Goal: Task Accomplishment & Management: Complete application form

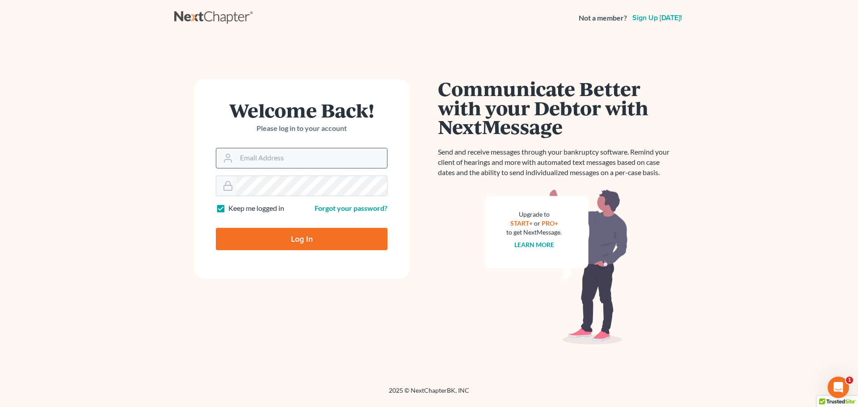
click at [372, 167] on input "Email Address" at bounding box center [312, 158] width 151 height 20
type input "kykerlaw@gmail.com"
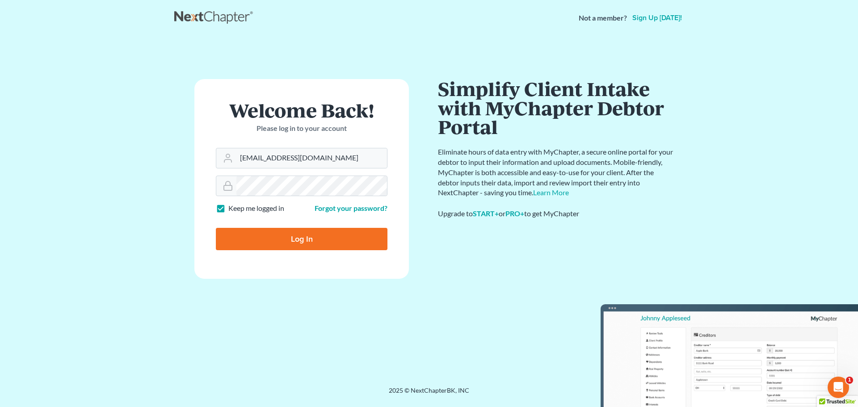
click at [329, 239] on input "Log In" at bounding box center [302, 239] width 172 height 22
type input "Thinking..."
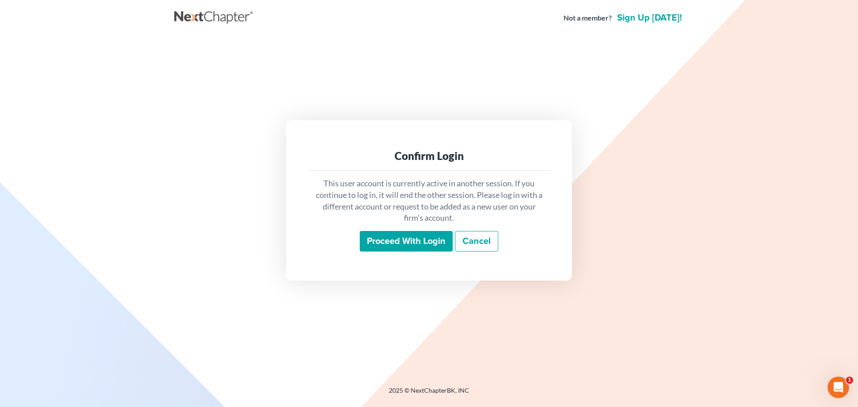
click at [487, 240] on link "Cancel" at bounding box center [476, 241] width 43 height 21
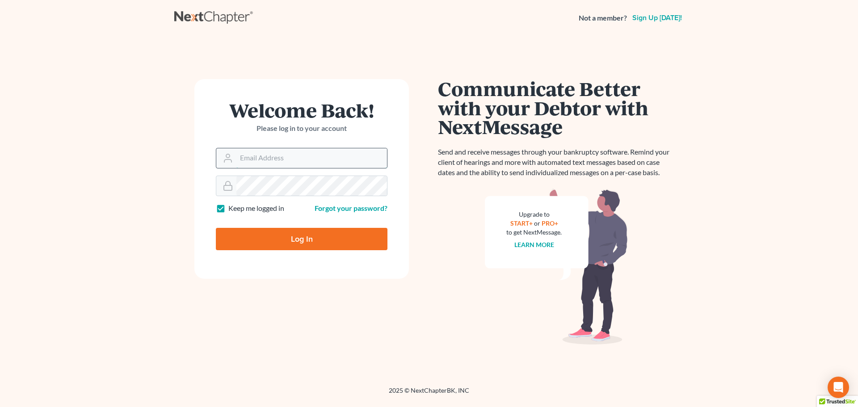
click at [294, 163] on input "Email Address" at bounding box center [312, 158] width 151 height 20
type input "kykerlaw@gmail.com"
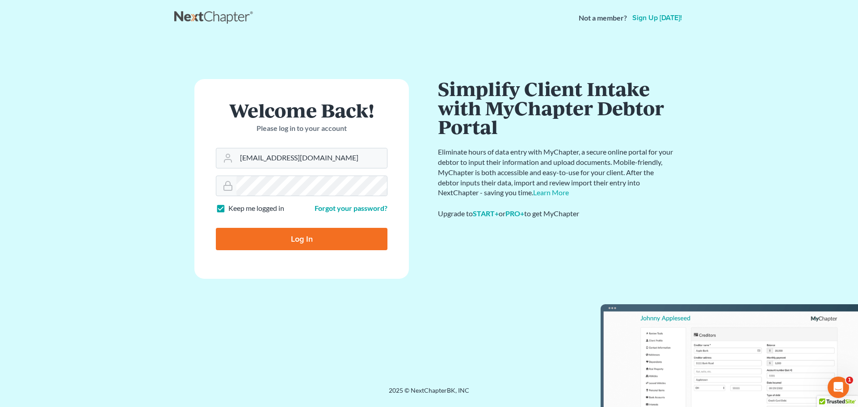
drag, startPoint x: 298, startPoint y: 232, endPoint x: 337, endPoint y: 225, distance: 40.0
click at [298, 232] on input "Log In" at bounding box center [302, 239] width 172 height 22
type input "Thinking..."
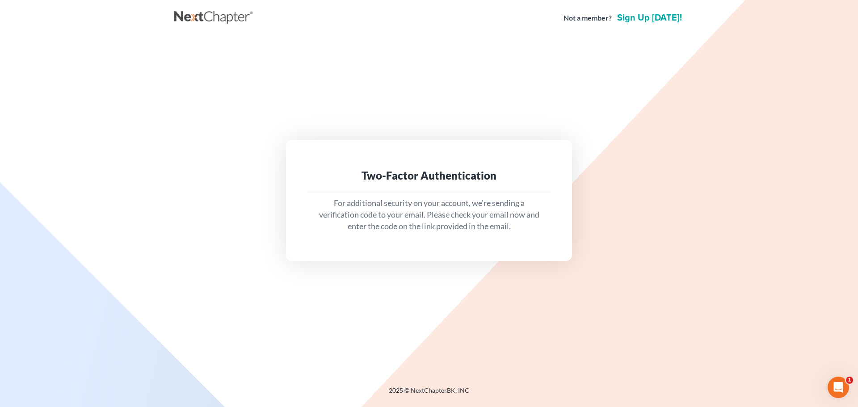
click at [490, 295] on div "Two-Factor Authentication For additional security on your account, we're sendin…" at bounding box center [429, 200] width 510 height 329
click at [421, 178] on div "Two-Factor Authentication" at bounding box center [429, 176] width 229 height 14
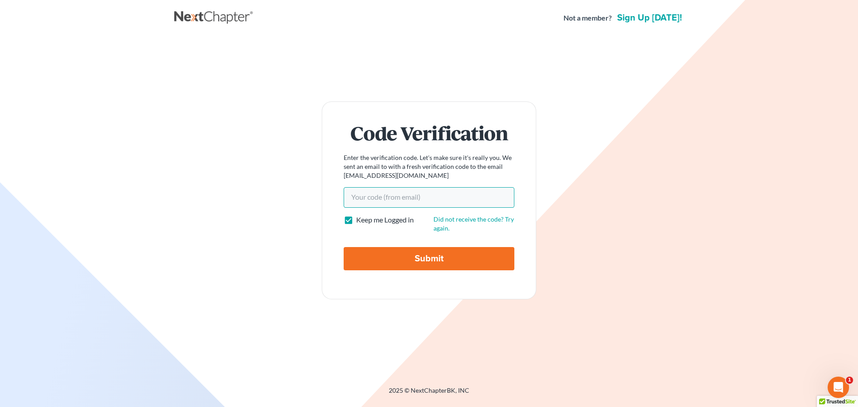
paste input "cdf850"
type input "cdf850"
click at [384, 258] on input "Submit" at bounding box center [429, 258] width 171 height 23
type input "Thinking..."
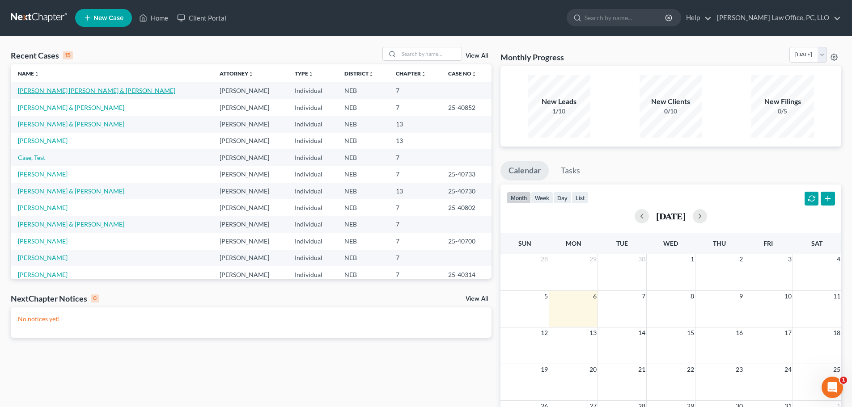
click at [43, 92] on link "[PERSON_NAME] [PERSON_NAME] & [PERSON_NAME]" at bounding box center [96, 91] width 157 height 8
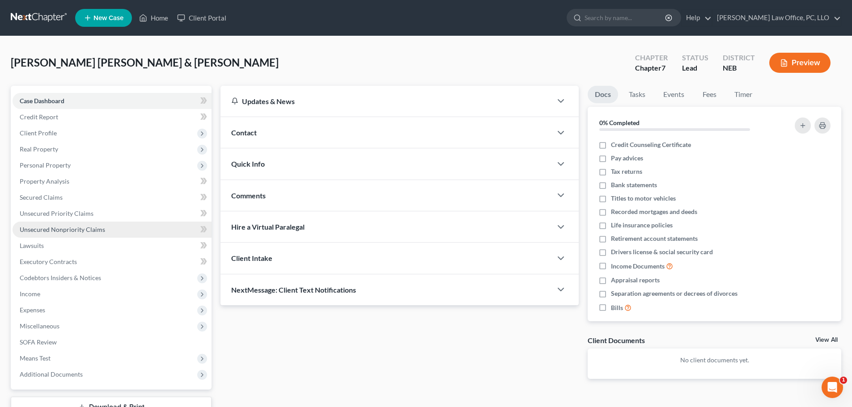
click at [59, 226] on span "Unsecured Nonpriority Claims" at bounding box center [62, 230] width 85 height 8
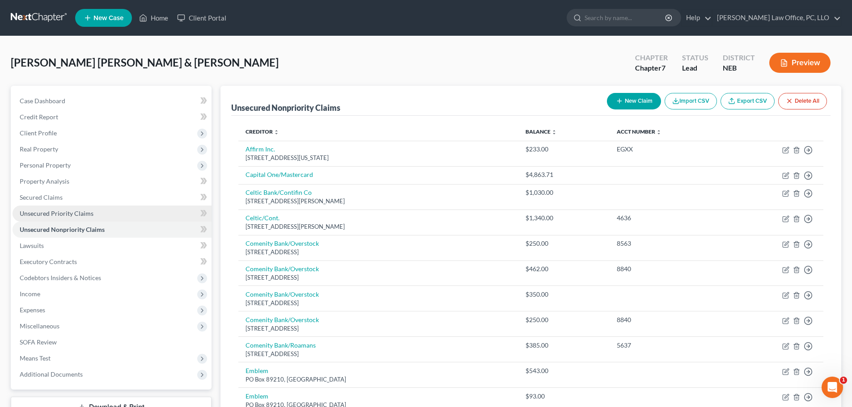
click at [84, 216] on span "Unsecured Priority Claims" at bounding box center [57, 214] width 74 height 8
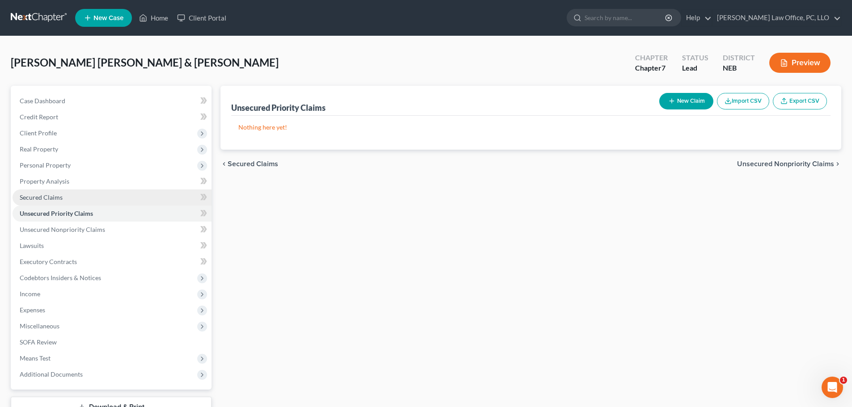
click at [65, 198] on link "Secured Claims" at bounding box center [112, 198] width 199 height 16
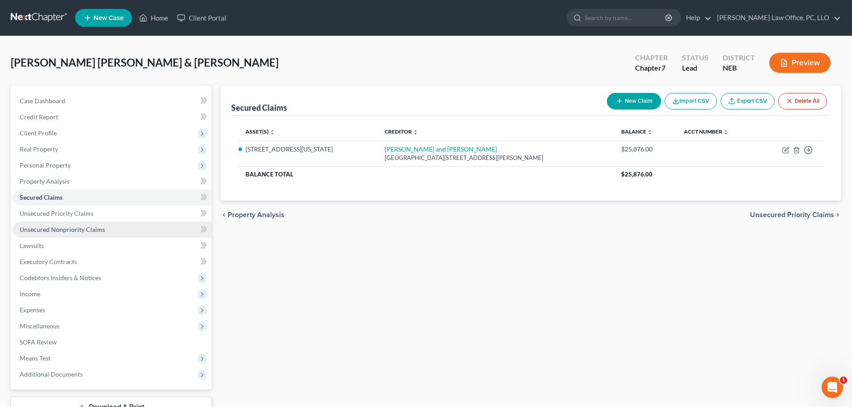
click at [72, 229] on span "Unsecured Nonpriority Claims" at bounding box center [62, 230] width 85 height 8
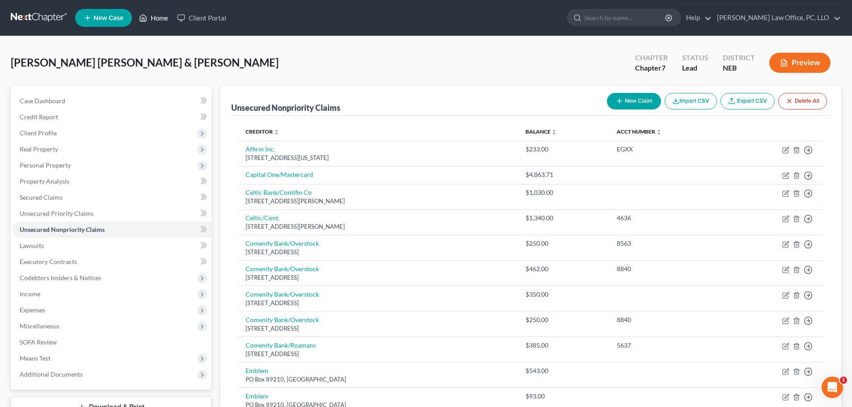
click at [155, 17] on link "Home" at bounding box center [154, 18] width 38 height 16
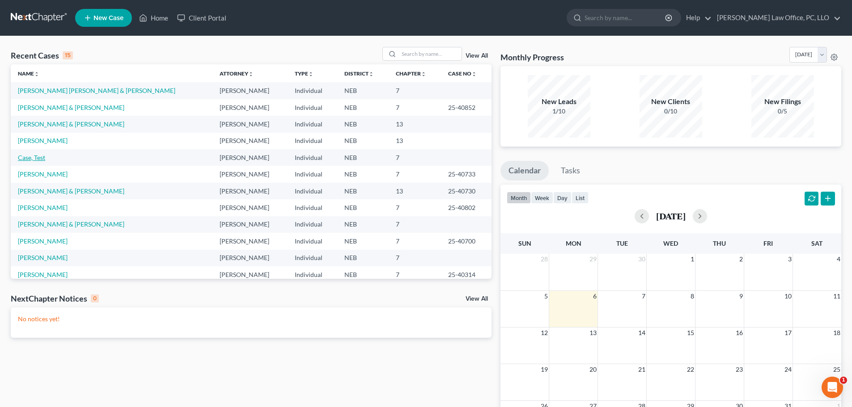
click at [34, 155] on link "Case, Test" at bounding box center [31, 158] width 27 height 8
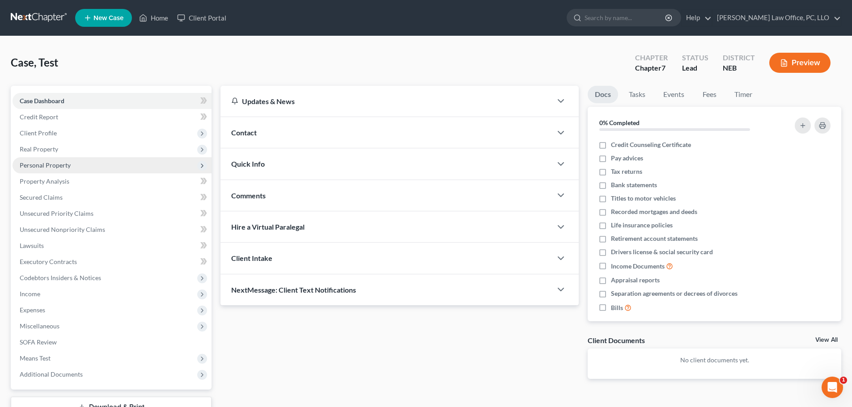
click at [47, 161] on span "Personal Property" at bounding box center [45, 165] width 51 height 8
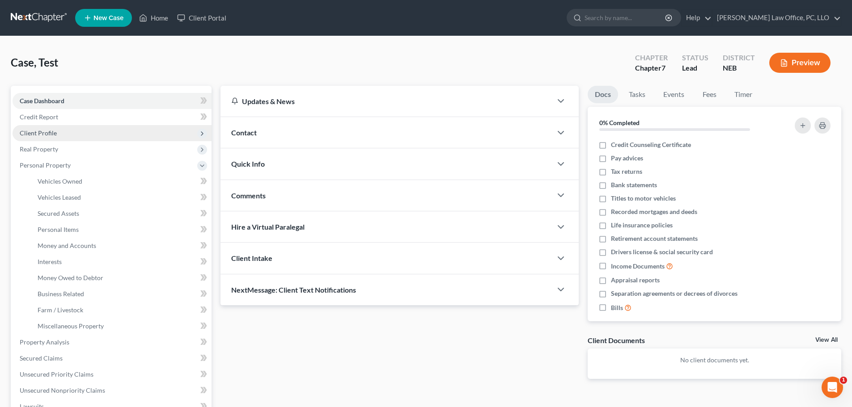
click at [46, 134] on span "Client Profile" at bounding box center [38, 133] width 37 height 8
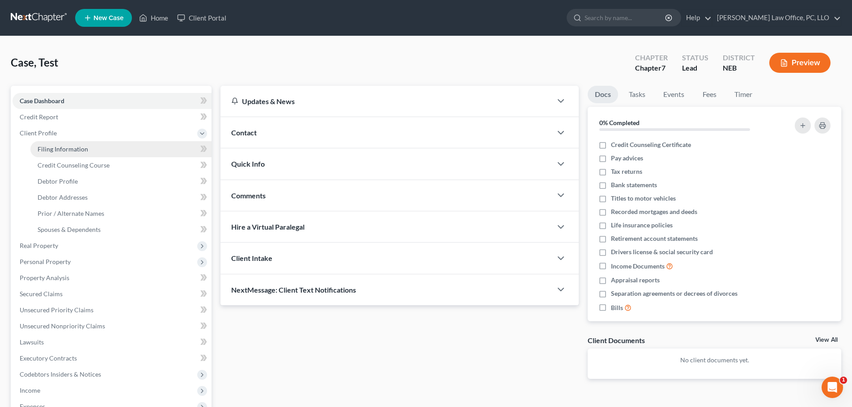
click at [59, 147] on span "Filing Information" at bounding box center [63, 149] width 51 height 8
select select "1"
select select "0"
select select "30"
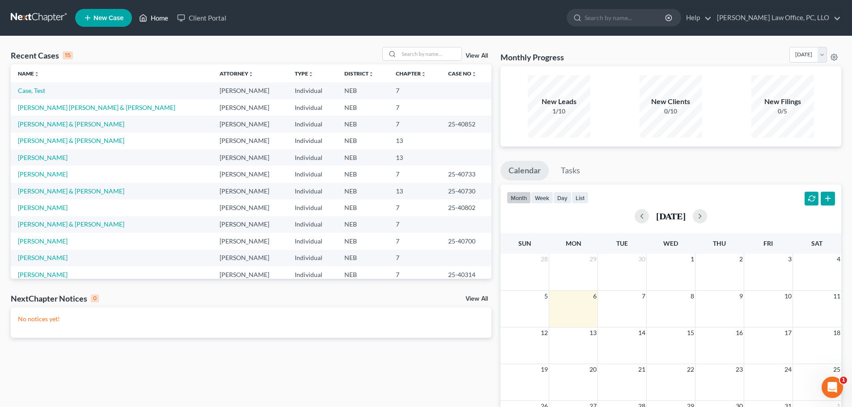
click at [161, 14] on link "Home" at bounding box center [154, 18] width 38 height 16
click at [39, 75] on icon "unfold_more" at bounding box center [36, 74] width 5 height 5
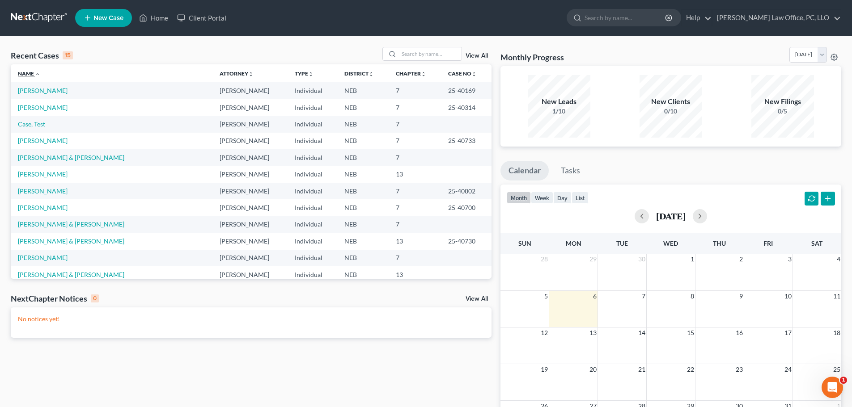
click at [38, 73] on icon "expand_less" at bounding box center [37, 74] width 5 height 5
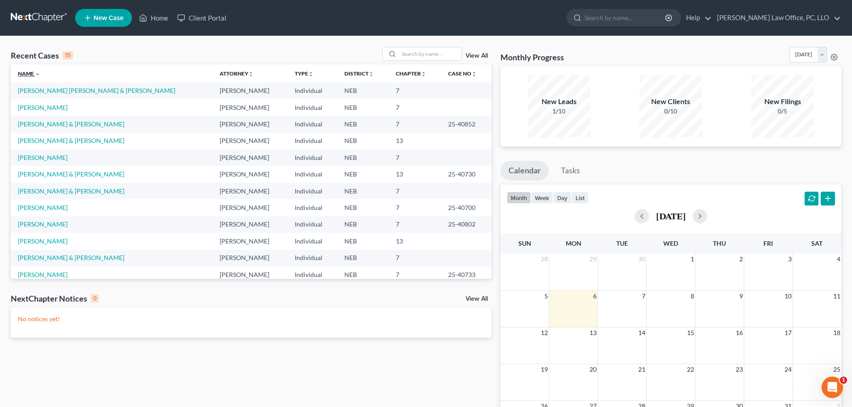
click at [38, 75] on icon "expand_more" at bounding box center [37, 74] width 5 height 5
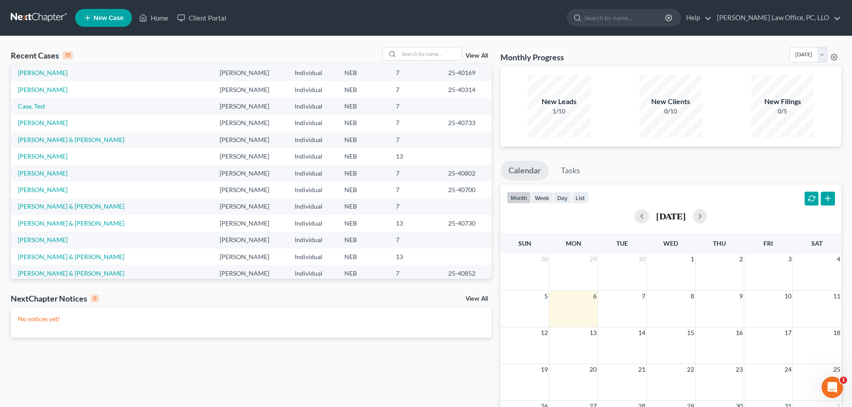
scroll to position [61, 0]
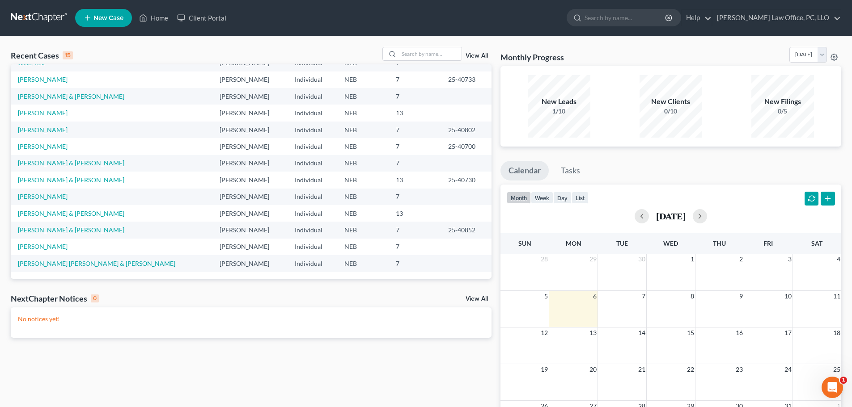
click at [108, 15] on span "New Case" at bounding box center [108, 18] width 30 height 7
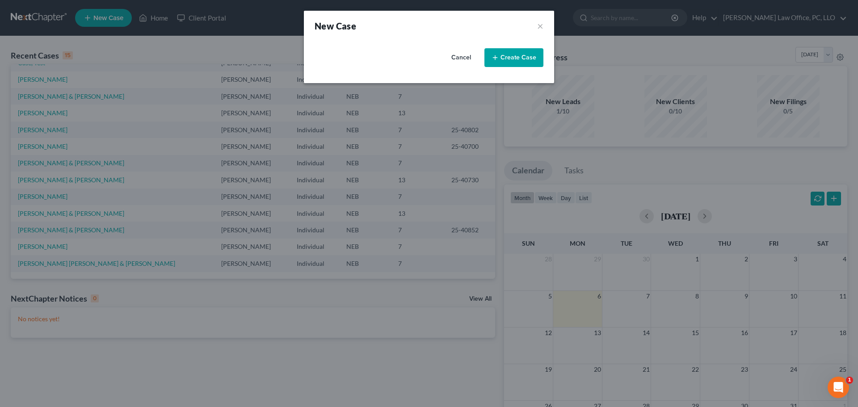
select select "48"
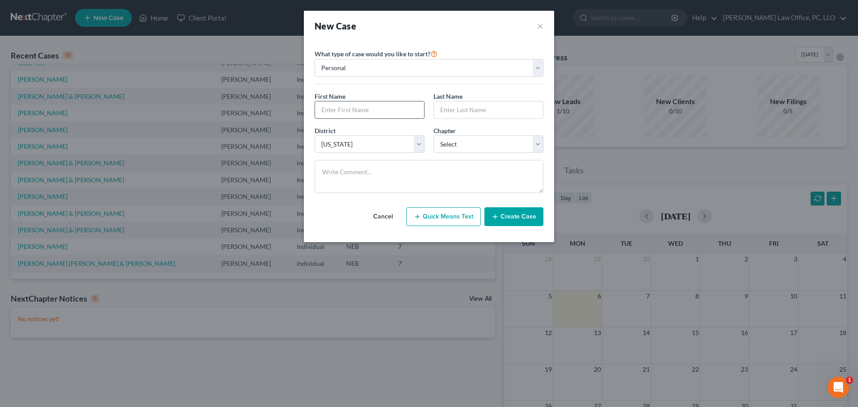
drag, startPoint x: 386, startPoint y: 111, endPoint x: 390, endPoint y: 108, distance: 4.8
click at [386, 111] on input "text" at bounding box center [369, 109] width 109 height 17
type input "[PERSON_NAME]"
click at [539, 143] on select "Select 7 11 12 13" at bounding box center [489, 144] width 110 height 18
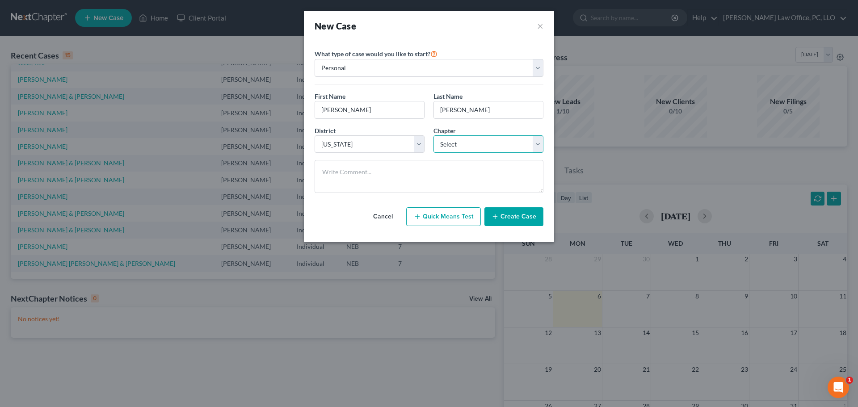
select select "0"
click at [434, 135] on select "Select 7 11 12 13" at bounding box center [489, 144] width 110 height 18
click at [541, 71] on select "Personal Business" at bounding box center [429, 68] width 229 height 18
click at [315, 59] on select "Personal Business" at bounding box center [429, 68] width 229 height 18
click at [538, 66] on select "Personal Business" at bounding box center [429, 68] width 229 height 18
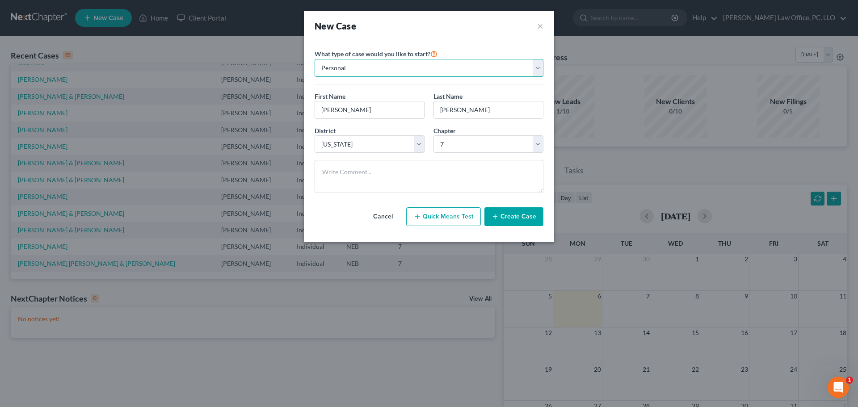
click at [315, 59] on select "Personal Business" at bounding box center [429, 68] width 229 height 18
click at [514, 217] on button "Create Case" at bounding box center [514, 216] width 59 height 19
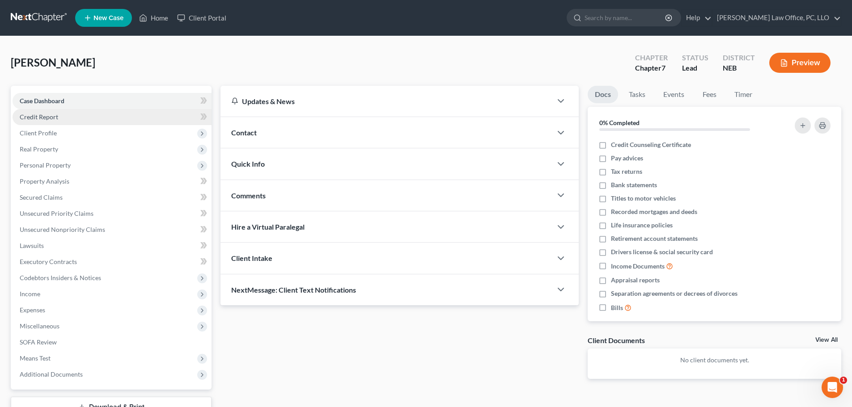
click at [41, 119] on span "Credit Report" at bounding box center [39, 117] width 38 height 8
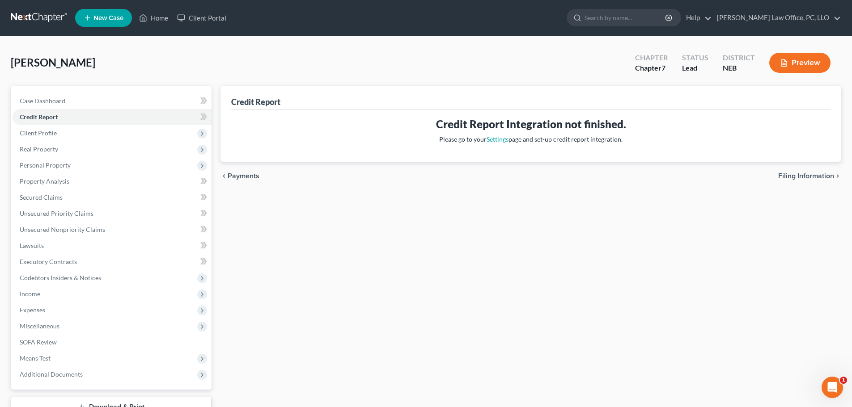
click at [798, 173] on span "Filing Information" at bounding box center [806, 176] width 56 height 7
select select "1"
select select "0"
select select "48"
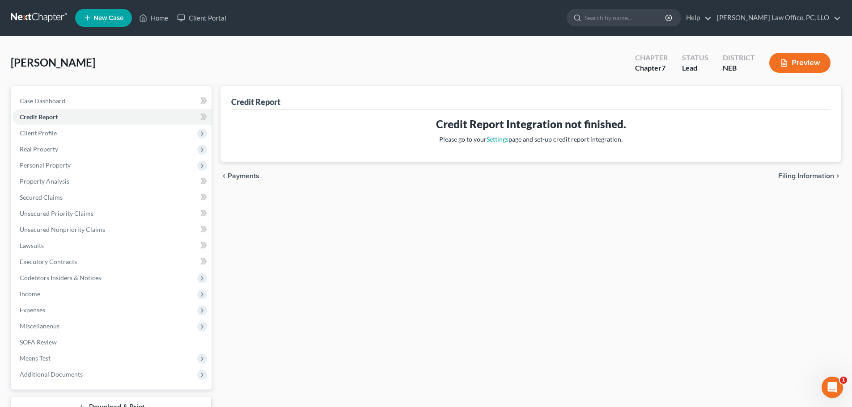
select select "0"
select select "30"
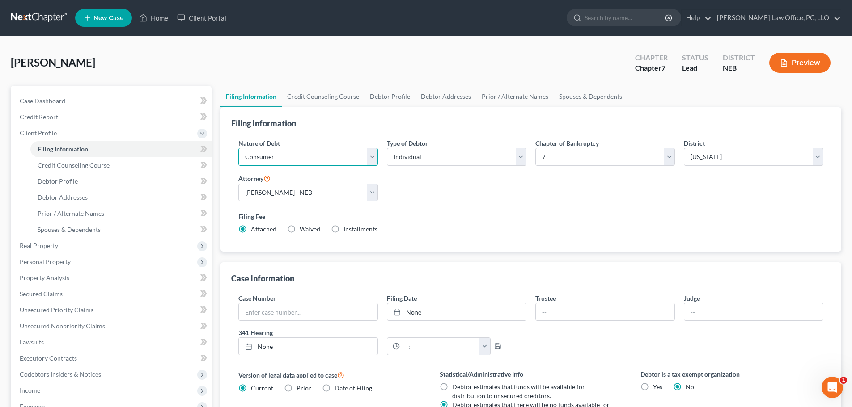
click at [371, 156] on select "Select Business Consumer Other" at bounding box center [307, 157] width 139 height 18
click at [238, 148] on select "Select Business Consumer Other" at bounding box center [307, 157] width 139 height 18
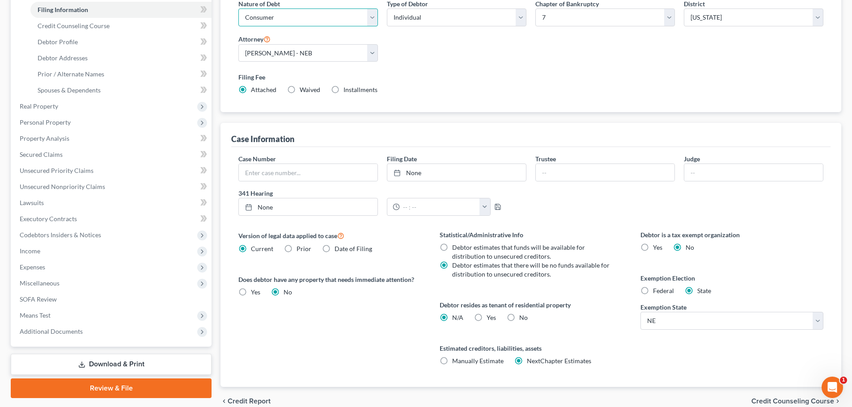
scroll to position [148, 0]
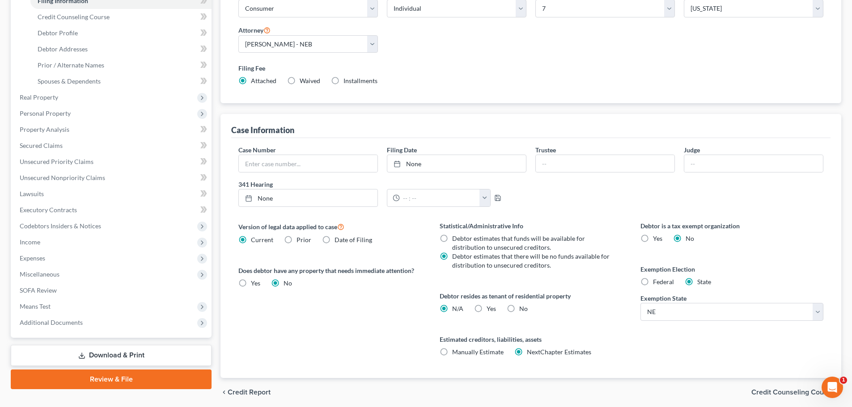
click at [486, 308] on label "Yes Yes" at bounding box center [490, 308] width 9 height 9
click at [490, 308] on input "Yes Yes" at bounding box center [493, 307] width 6 height 6
radio input "true"
radio input "false"
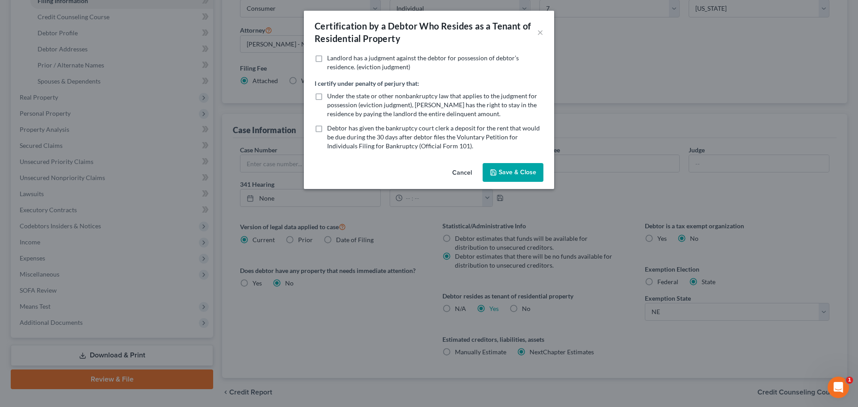
click at [531, 169] on button "Save & Close" at bounding box center [513, 172] width 61 height 19
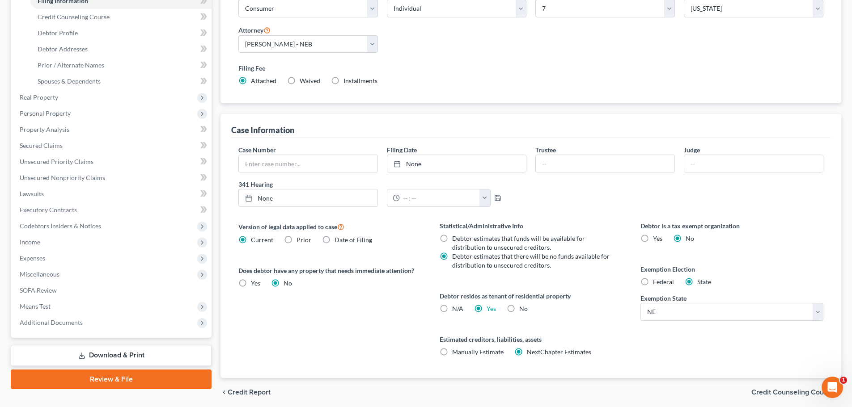
click at [782, 392] on span "Credit Counseling Course" at bounding box center [792, 392] width 83 height 7
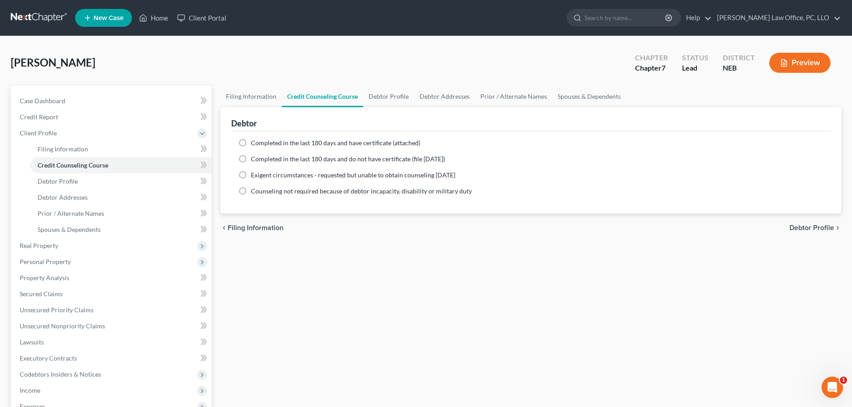
click at [251, 143] on label "Completed in the last 180 days and have certificate (attached)" at bounding box center [335, 143] width 169 height 9
click at [254, 143] on input "Completed in the last 180 days and have certificate (attached)" at bounding box center [257, 142] width 6 height 6
radio input "true"
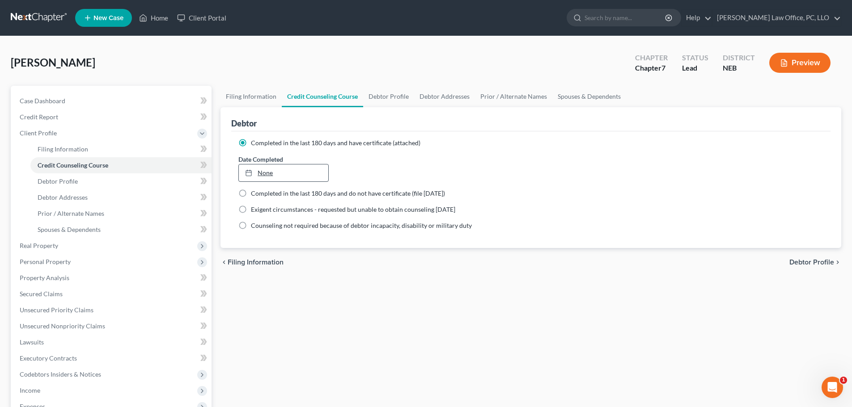
type input "[DATE]"
drag, startPoint x: 266, startPoint y: 173, endPoint x: 263, endPoint y: 169, distance: 5.1
click at [266, 172] on link "[DATE]" at bounding box center [283, 173] width 89 height 17
click at [823, 258] on div "chevron_left Filing Information Debtor Profile chevron_right" at bounding box center [530, 262] width 621 height 29
click at [797, 262] on span "Debtor Profile" at bounding box center [811, 262] width 45 height 7
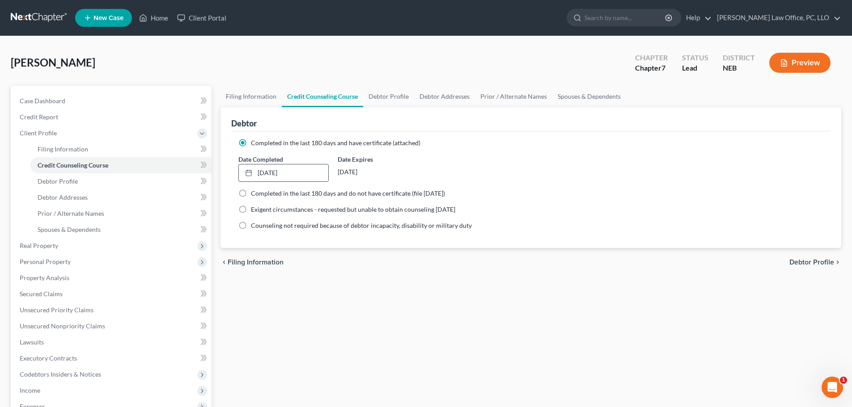
select select "0"
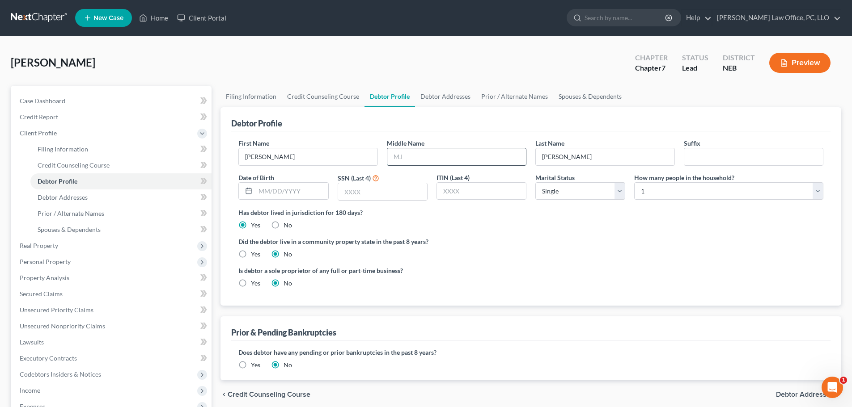
click at [450, 164] on input "text" at bounding box center [456, 156] width 139 height 17
type input "j"
type input "[PERSON_NAME]"
click at [513, 241] on label "Did the debtor live in a community property state in the past 8 years?" at bounding box center [530, 241] width 585 height 9
click at [260, 191] on input "text" at bounding box center [291, 191] width 72 height 17
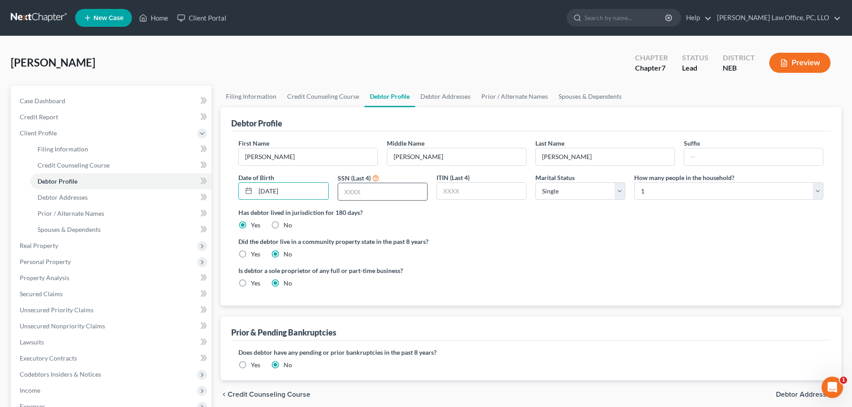
type input "[DATE]"
click at [385, 197] on input "text" at bounding box center [382, 191] width 89 height 17
type input "8262"
click at [594, 239] on label "Did the debtor live in a community property state in the past 8 years?" at bounding box center [530, 241] width 585 height 9
drag, startPoint x: 822, startPoint y: 192, endPoint x: 795, endPoint y: 192, distance: 26.8
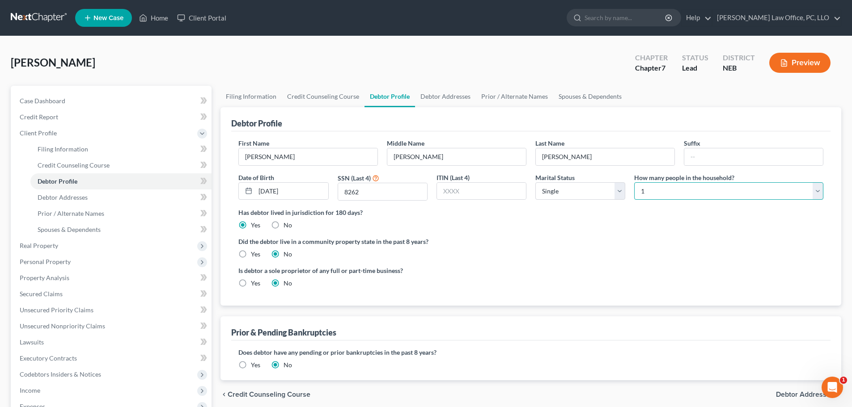
click at [820, 190] on select "Select 1 2 3 4 5 6 7 8 9 10 11 12 13 14 15 16 17 18 19 20" at bounding box center [728, 191] width 189 height 18
select select "1"
click at [634, 182] on select "Select 1 2 3 4 5 6 7 8 9 10 11 12 13 14 15 16 17 18 19 20" at bounding box center [728, 191] width 189 height 18
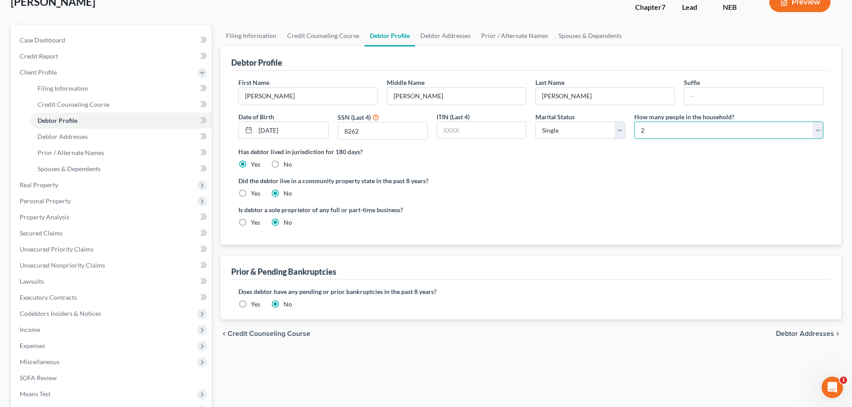
scroll to position [61, 0]
click at [251, 221] on label "Yes" at bounding box center [255, 222] width 9 height 9
click at [254, 221] on input "Yes" at bounding box center [257, 221] width 6 height 6
radio input "true"
radio input "false"
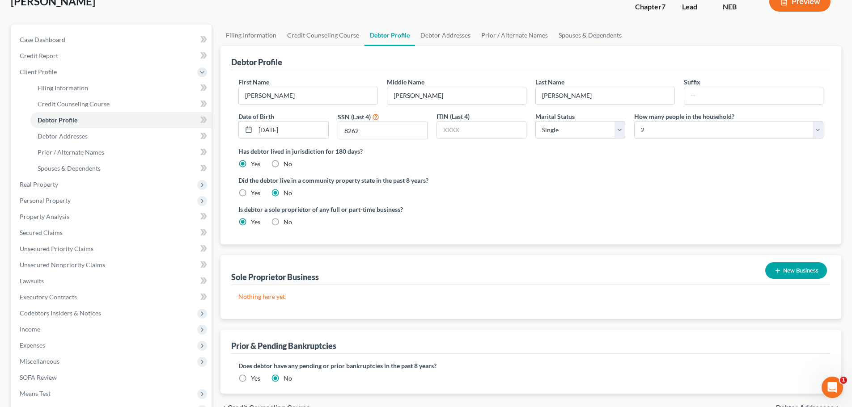
click at [811, 268] on button "New Business" at bounding box center [796, 270] width 62 height 17
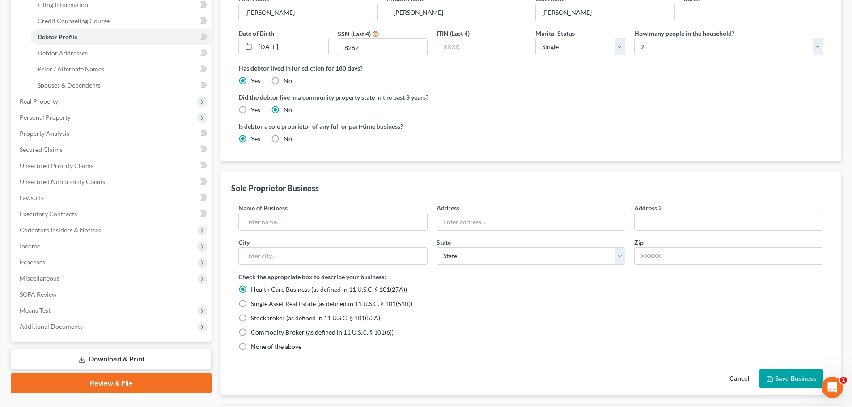
scroll to position [150, 0]
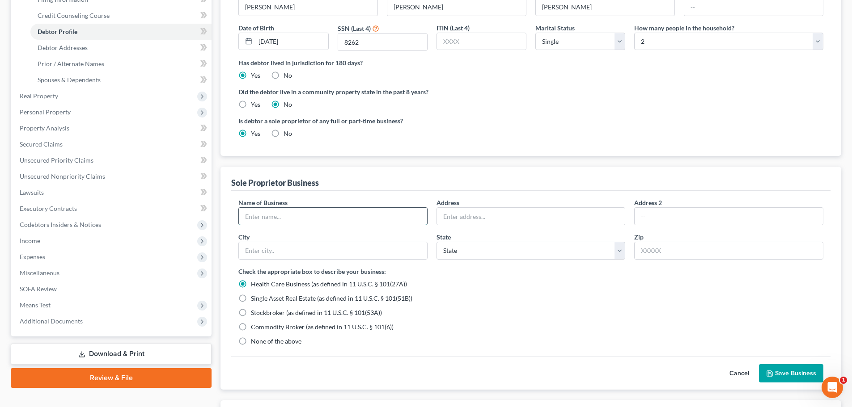
click at [282, 212] on input "text" at bounding box center [333, 216] width 188 height 17
type input "Yellow Cab of [PERSON_NAME]"
type input "[STREET_ADDRESS]"
type input "[PERSON_NAME]"
select select "30"
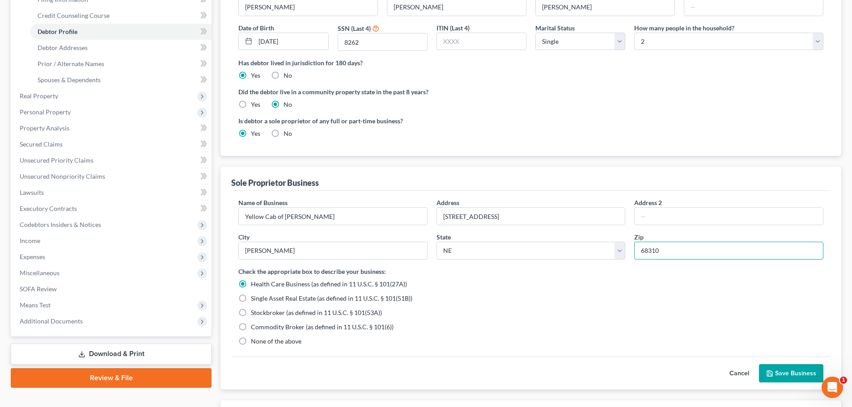
type input "68310"
click at [251, 340] on label "None of the above" at bounding box center [276, 341] width 51 height 9
click at [254, 340] on input "None of the above" at bounding box center [257, 340] width 6 height 6
radio input "true"
radio input "false"
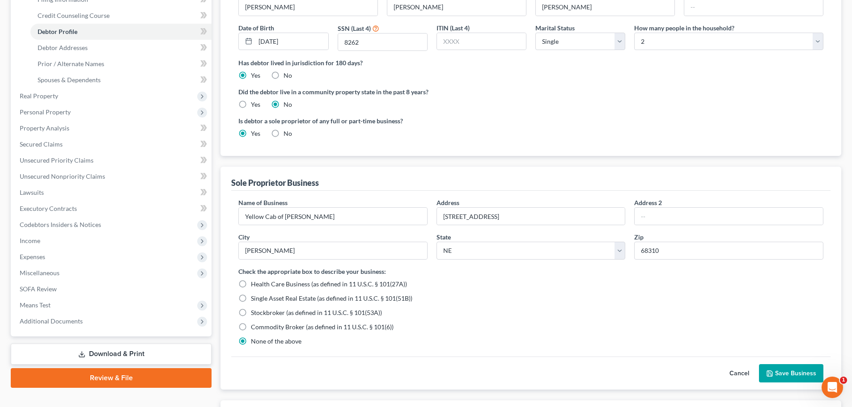
click at [792, 370] on button "Save Business" at bounding box center [791, 373] width 64 height 19
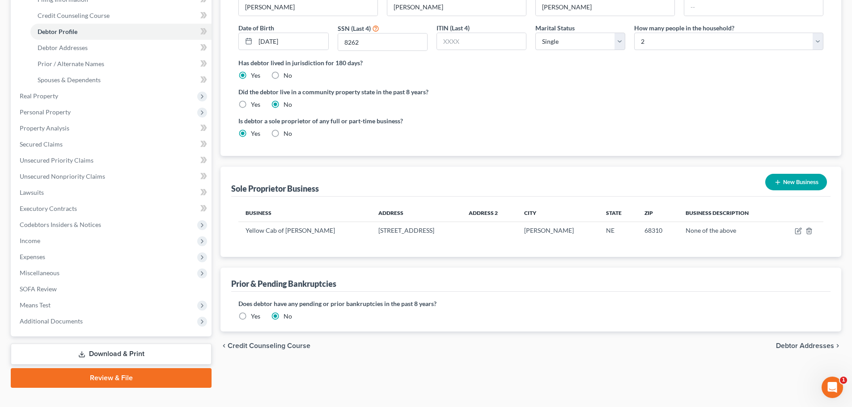
click at [803, 346] on span "Debtor Addresses" at bounding box center [805, 345] width 58 height 7
select select "0"
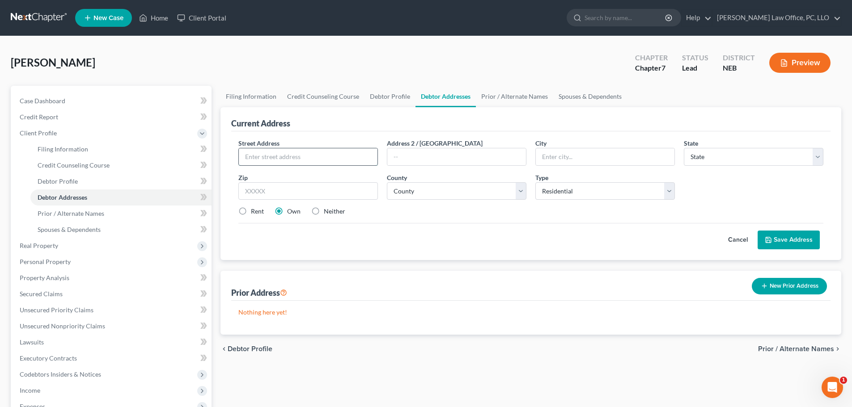
click at [257, 156] on input "text" at bounding box center [308, 156] width 139 height 17
type input "[STREET_ADDRESS]"
type input "[PERSON_NAME]"
select select "30"
type input "68310"
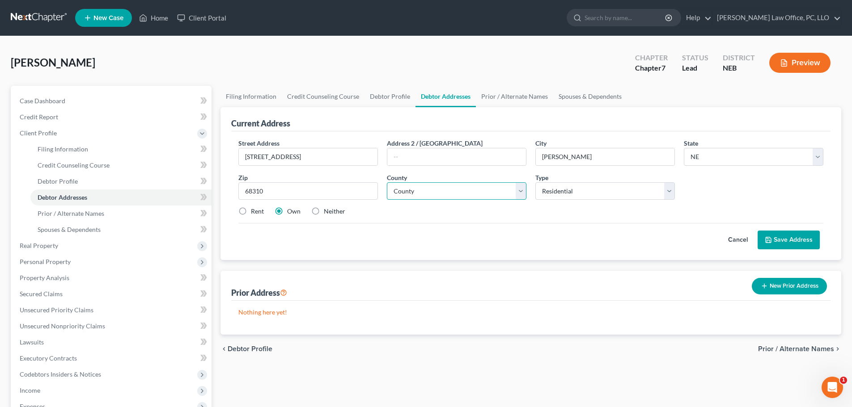
click at [520, 191] on select "County [GEOGRAPHIC_DATA] [GEOGRAPHIC_DATA] [GEOGRAPHIC_DATA] [GEOGRAPHIC_DATA] …" at bounding box center [456, 191] width 139 height 18
select select "33"
click at [387, 182] on select "County [GEOGRAPHIC_DATA] [GEOGRAPHIC_DATA] [GEOGRAPHIC_DATA] [GEOGRAPHIC_DATA] …" at bounding box center [456, 191] width 139 height 18
click at [672, 191] on select "Select Residential Mailing Rental Business" at bounding box center [604, 191] width 139 height 18
click at [535, 182] on select "Select Residential Mailing Rental Business" at bounding box center [604, 191] width 139 height 18
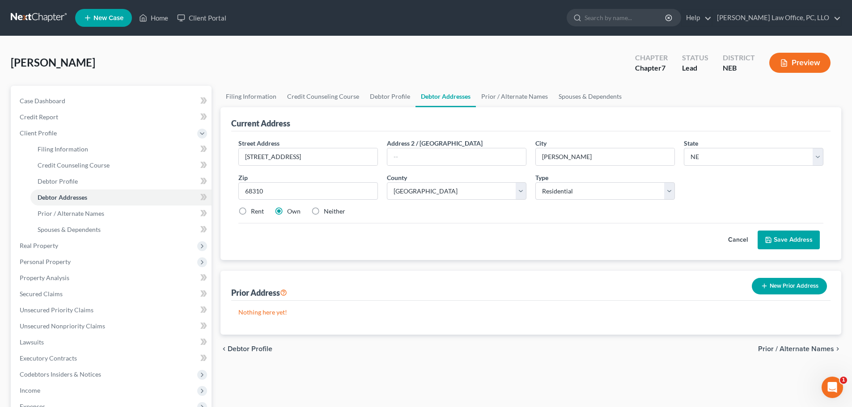
click at [251, 210] on label "Rent" at bounding box center [257, 211] width 13 height 9
click at [254, 210] on input "Rent" at bounding box center [257, 210] width 6 height 6
radio input "true"
click at [779, 237] on button "Save Address" at bounding box center [788, 240] width 62 height 19
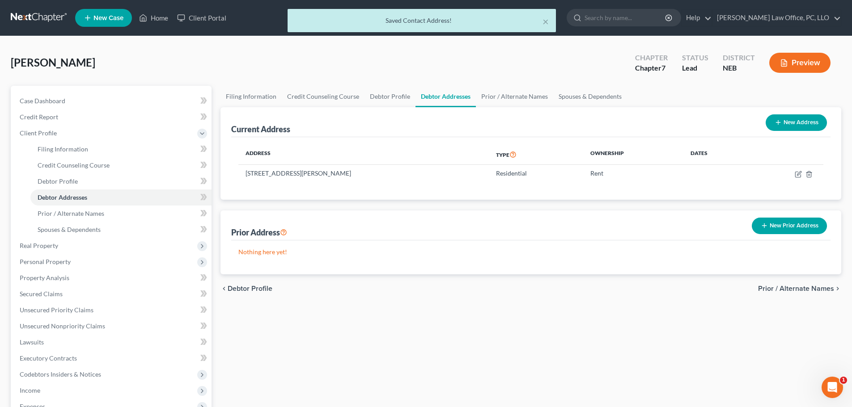
click at [156, 16] on div "× Saved Contact Address!" at bounding box center [422, 23] width 852 height 28
click at [150, 17] on div "× Saved Contact Address!" at bounding box center [422, 23] width 852 height 28
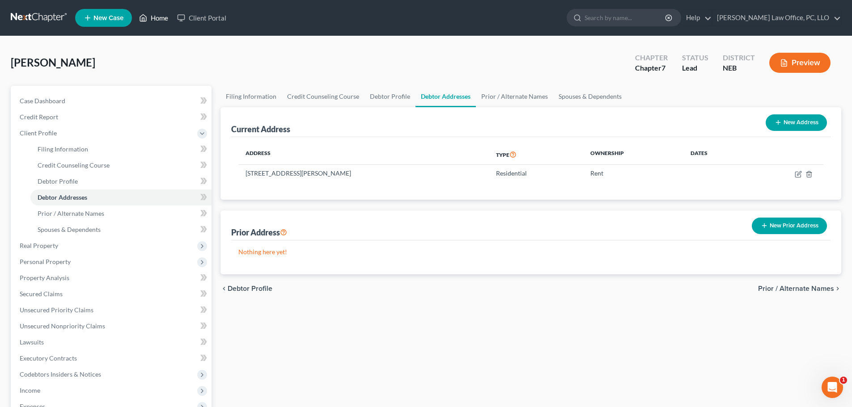
click at [159, 15] on link "Home" at bounding box center [154, 18] width 38 height 16
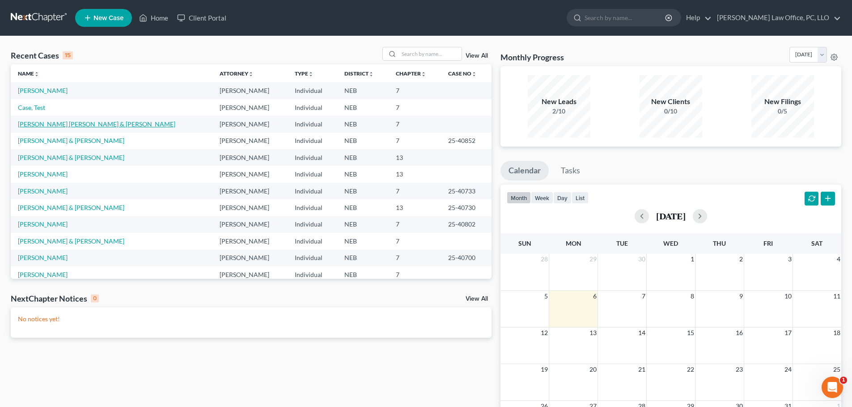
click at [101, 126] on link "[PERSON_NAME] [PERSON_NAME] & [PERSON_NAME]" at bounding box center [96, 124] width 157 height 8
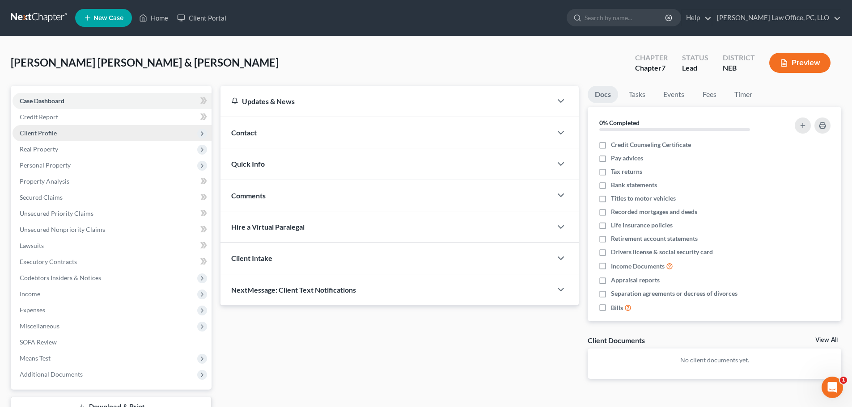
click at [54, 136] on span "Client Profile" at bounding box center [38, 133] width 37 height 8
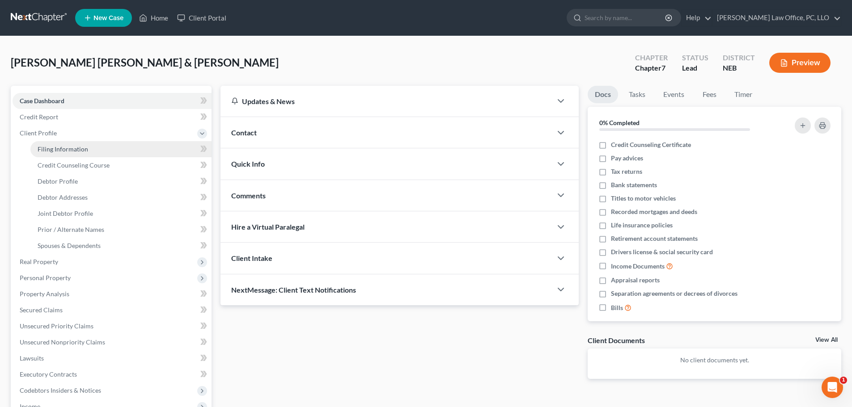
click at [63, 148] on span "Filing Information" at bounding box center [63, 149] width 51 height 8
select select "1"
select select "0"
select select "48"
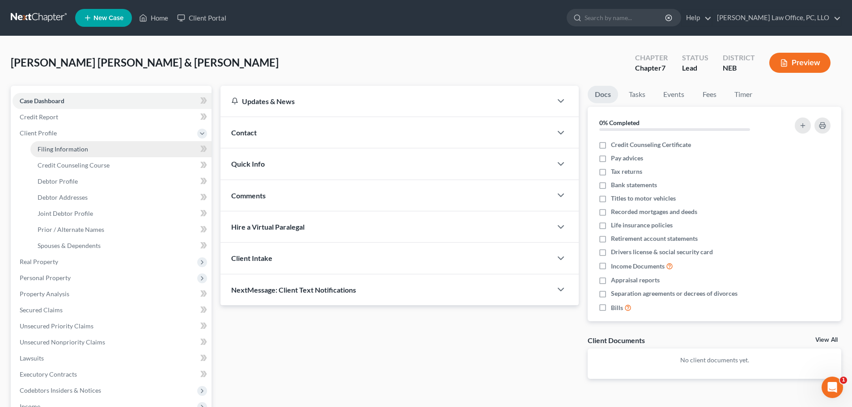
select select "0"
select select "30"
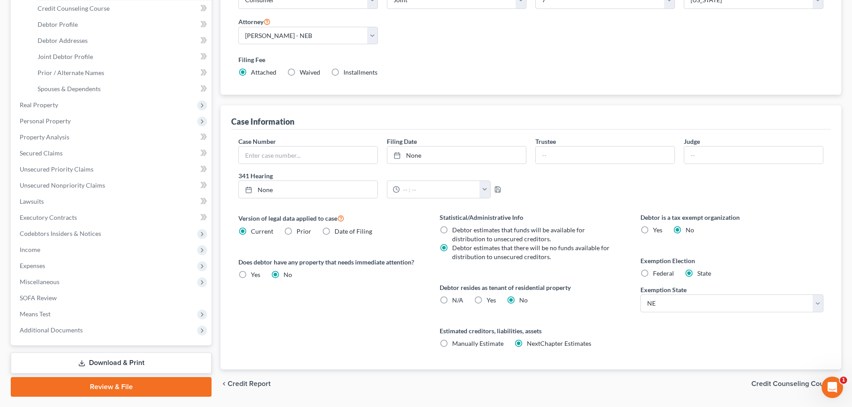
click at [787, 385] on span "Credit Counseling Course" at bounding box center [792, 383] width 83 height 7
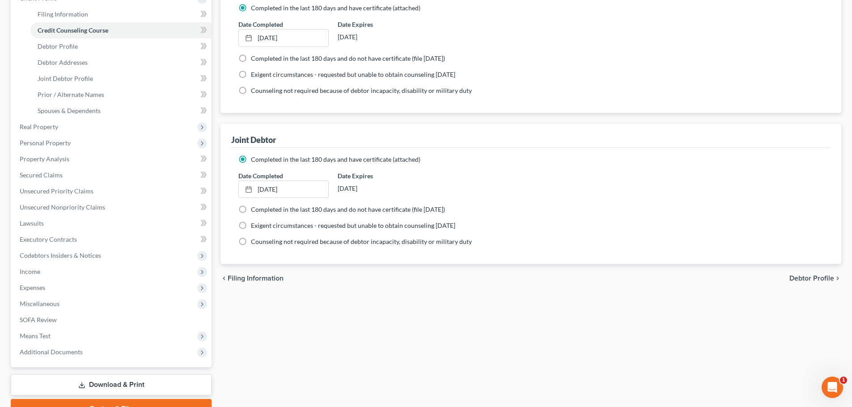
scroll to position [135, 0]
click at [807, 277] on span "Debtor Profile" at bounding box center [811, 278] width 45 height 7
select select "1"
select select "2"
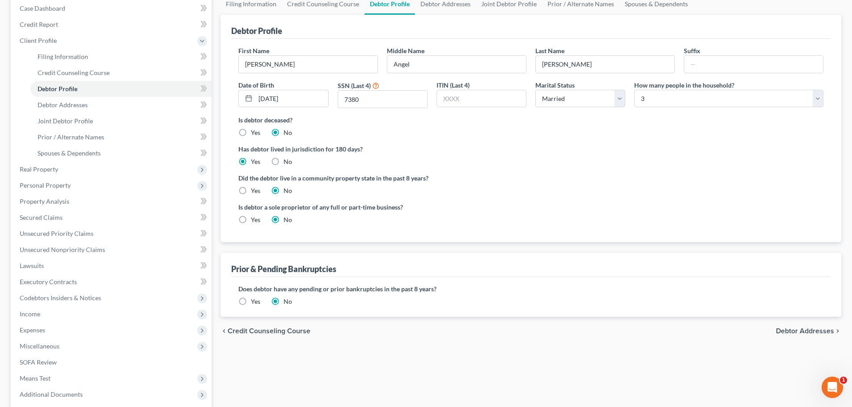
scroll to position [72, 0]
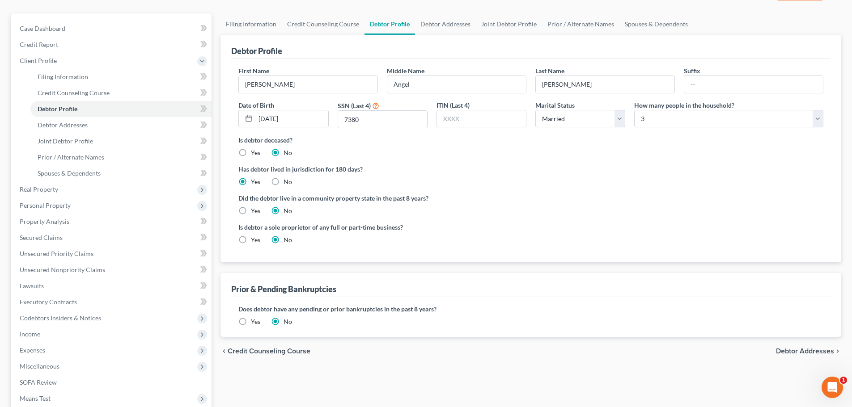
click at [796, 352] on span "Debtor Addresses" at bounding box center [805, 351] width 58 height 7
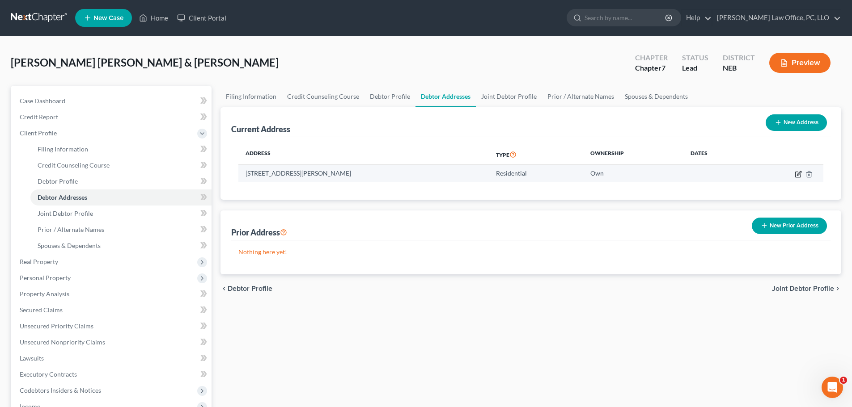
click at [797, 174] on icon "button" at bounding box center [799, 173] width 4 height 4
select select "30"
select select "89"
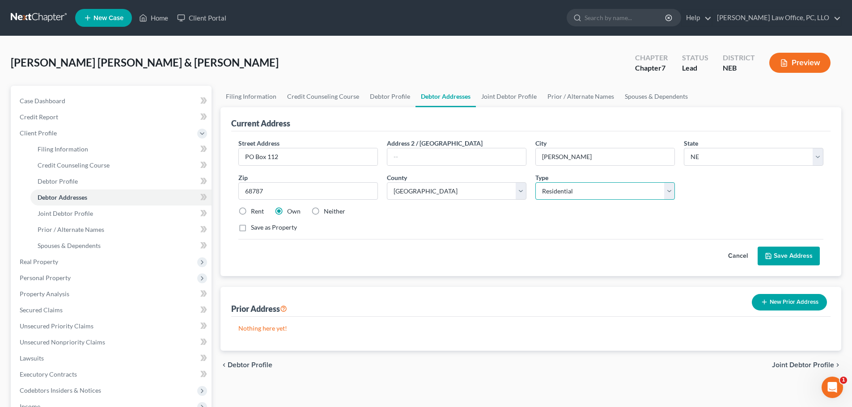
click at [668, 193] on select "Select Residential Mailing Rental Business" at bounding box center [604, 191] width 139 height 18
select select "1"
click at [535, 182] on select "Select Residential Mailing Rental Business" at bounding box center [604, 191] width 139 height 18
click at [793, 254] on button "Save Address" at bounding box center [788, 256] width 62 height 19
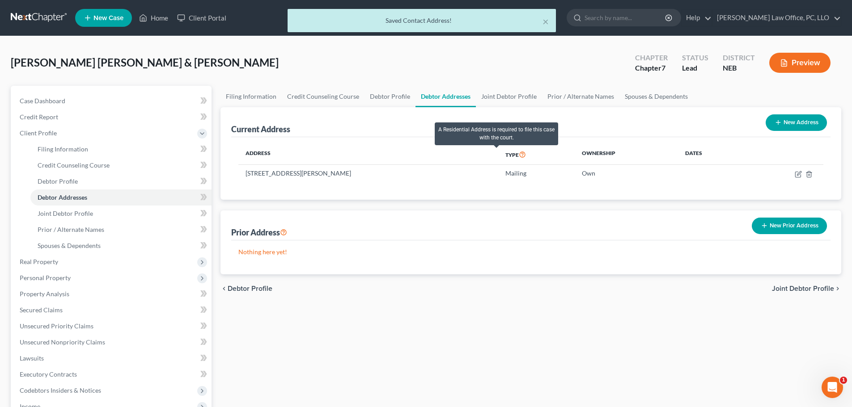
click at [519, 154] on icon at bounding box center [522, 154] width 7 height 8
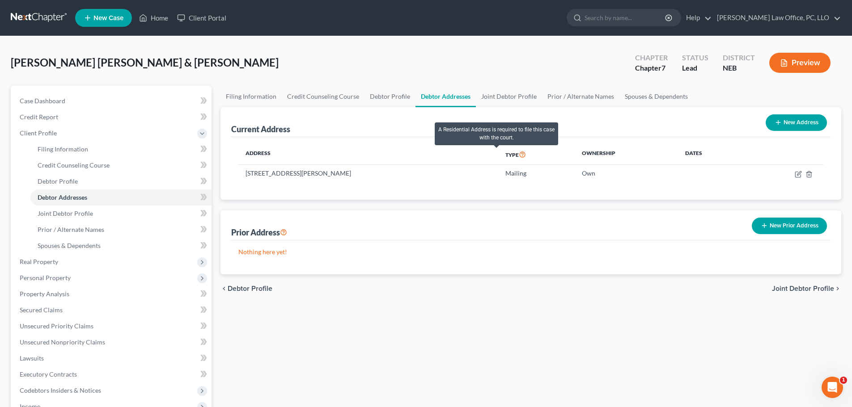
click at [519, 152] on icon at bounding box center [522, 154] width 7 height 8
click at [468, 305] on div "Filing Information Credit Counseling Course Debtor Profile Debtor Addresses Joi…" at bounding box center [531, 320] width 630 height 468
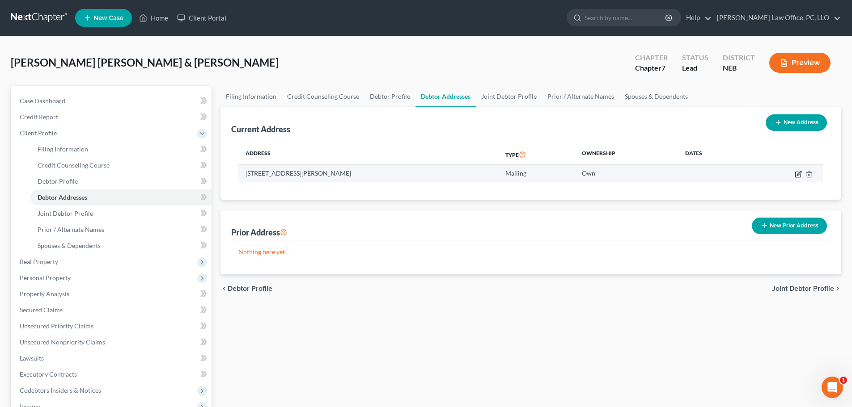
click at [798, 173] on icon "button" at bounding box center [797, 174] width 7 height 7
select select "30"
select select "89"
select select "1"
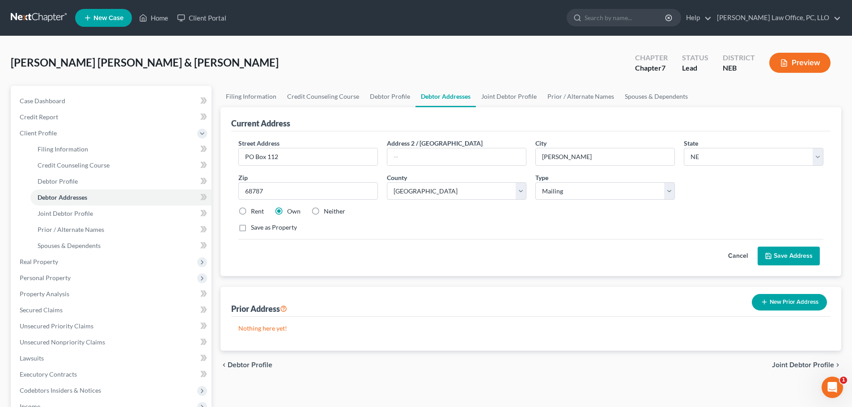
click at [443, 219] on div "Street Address * PO Box 112 Address 2 / [GEOGRAPHIC_DATA] * [PERSON_NAME][GEOGR…" at bounding box center [531, 189] width 594 height 101
click at [785, 250] on button "Save Address" at bounding box center [788, 256] width 62 height 19
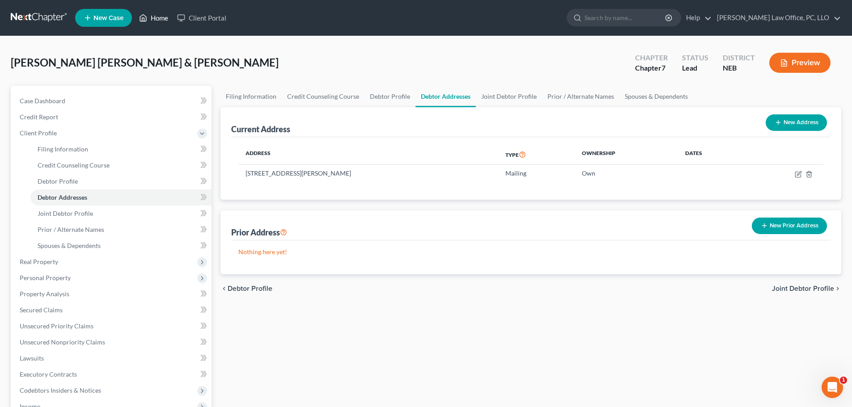
click at [163, 15] on link "Home" at bounding box center [154, 18] width 38 height 16
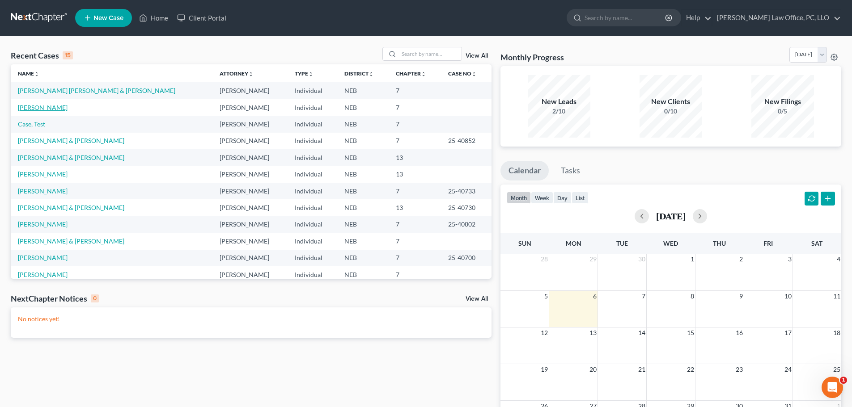
click at [48, 106] on link "[PERSON_NAME]" at bounding box center [43, 108] width 50 height 8
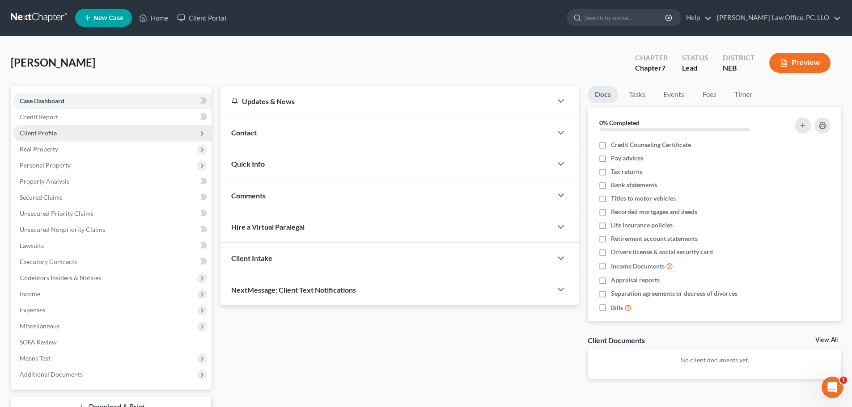
click at [38, 132] on span "Client Profile" at bounding box center [38, 133] width 37 height 8
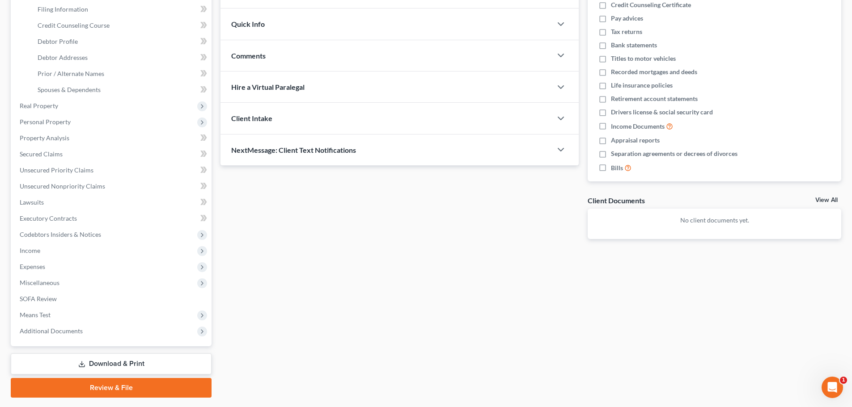
scroll to position [138, 0]
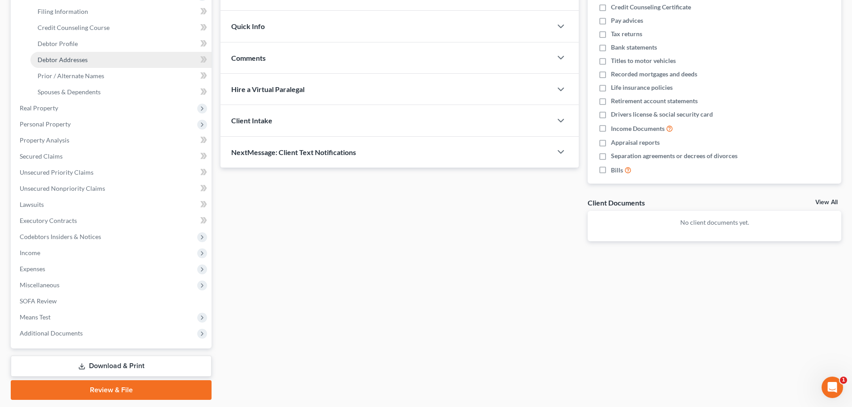
click at [60, 56] on span "Debtor Addresses" at bounding box center [63, 60] width 50 height 8
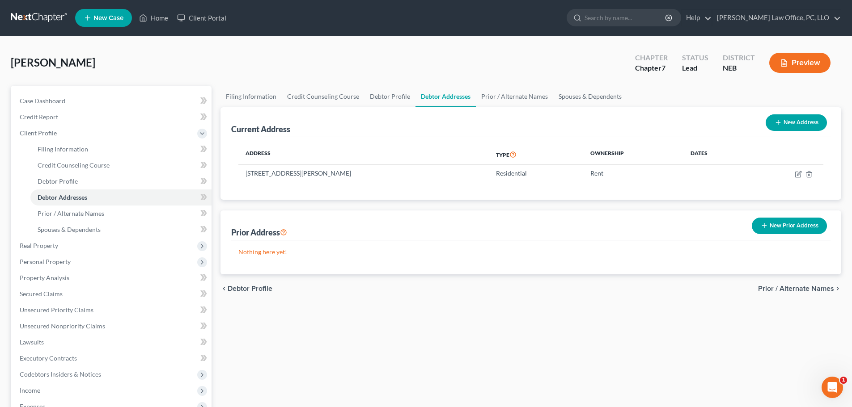
click at [795, 289] on span "Prior / Alternate Names" at bounding box center [796, 288] width 76 height 7
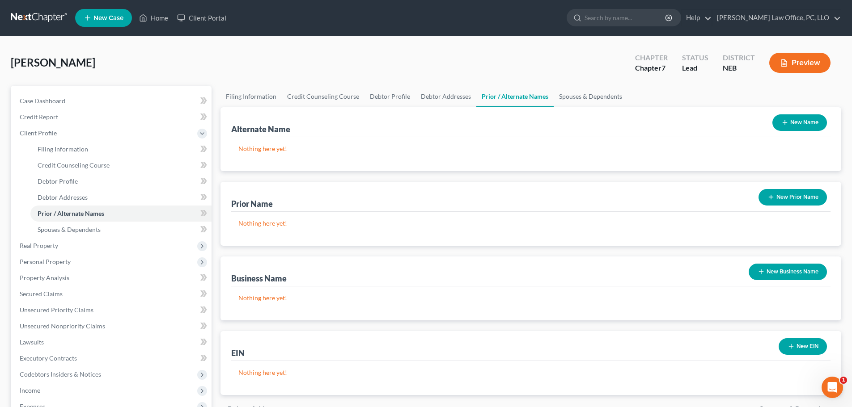
scroll to position [73, 0]
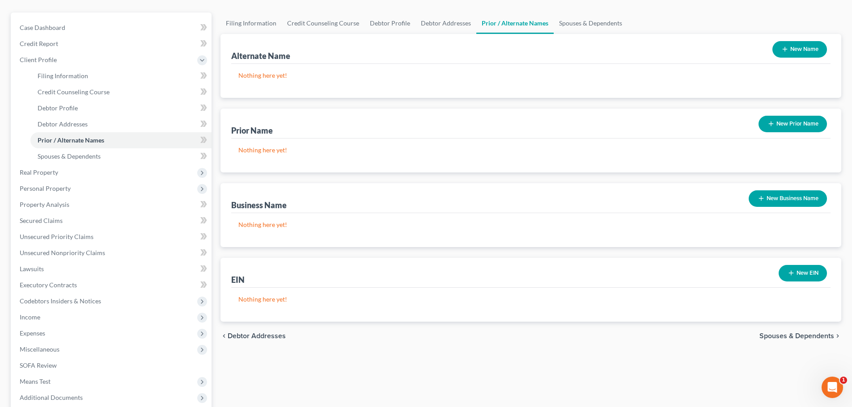
click at [799, 334] on span "Spouses & Dependents" at bounding box center [796, 336] width 75 height 7
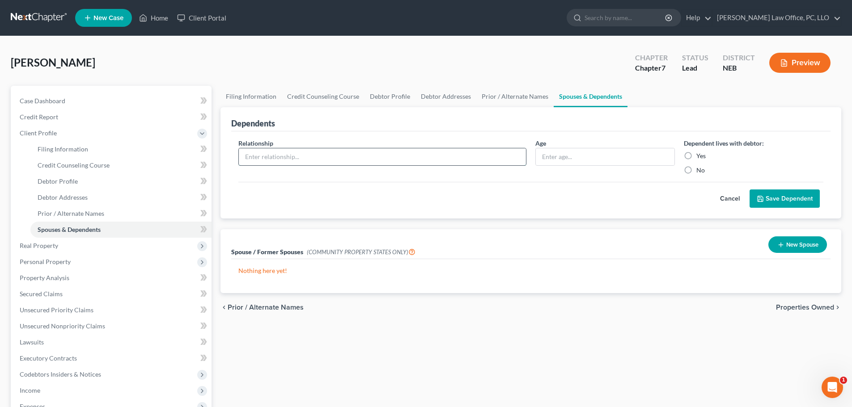
click at [300, 159] on input "text" at bounding box center [382, 156] width 287 height 17
type input "daughter"
click at [584, 156] on input "text" at bounding box center [605, 156] width 139 height 17
type input "13"
click at [696, 156] on label "Yes" at bounding box center [700, 156] width 9 height 9
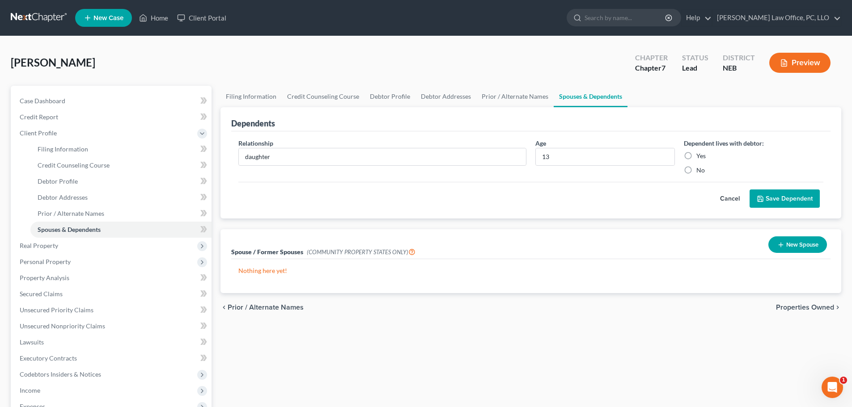
click at [700, 156] on input "Yes" at bounding box center [703, 155] width 6 height 6
radio input "true"
click at [771, 194] on button "Save Dependent" at bounding box center [784, 199] width 70 height 19
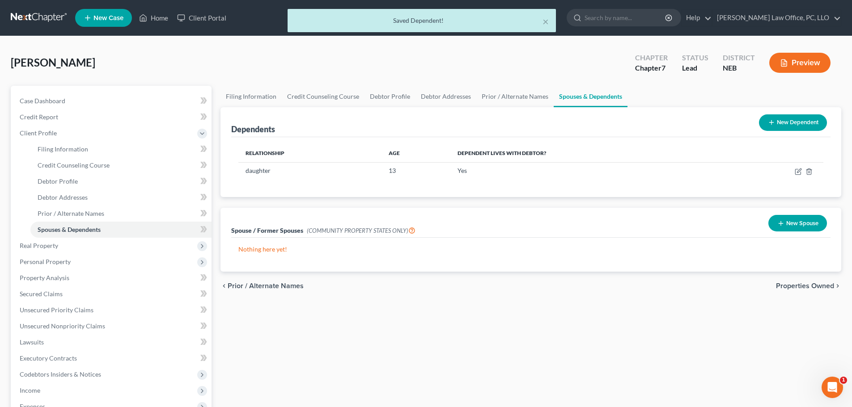
click at [803, 287] on span "Properties Owned" at bounding box center [805, 286] width 58 height 7
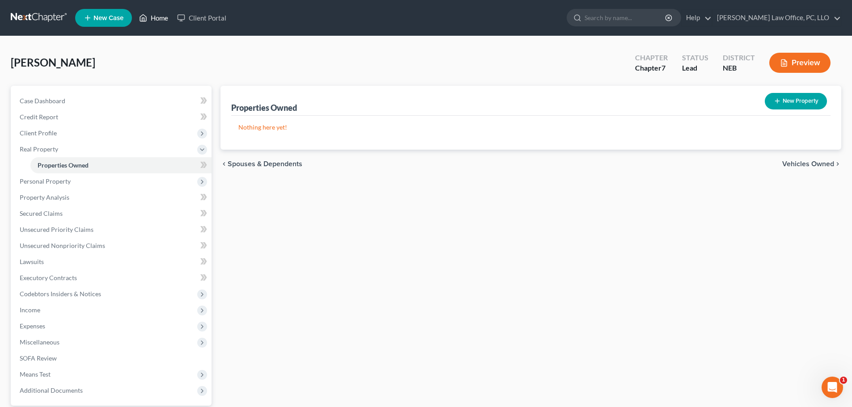
click at [162, 14] on link "Home" at bounding box center [154, 18] width 38 height 16
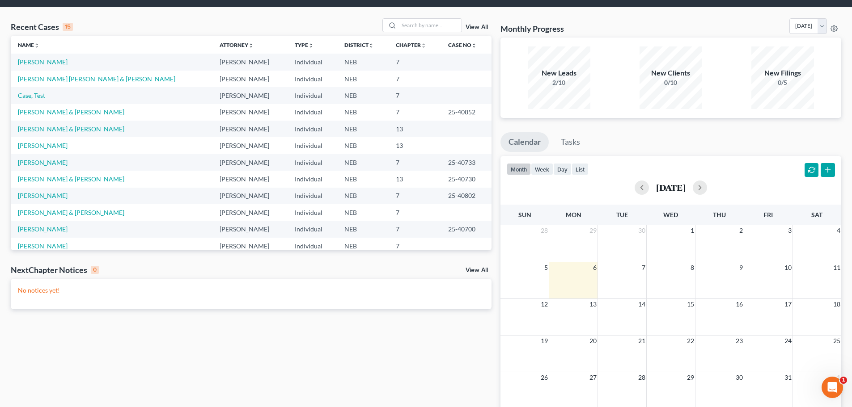
scroll to position [45, 0]
